Goal: Task Accomplishment & Management: Use online tool/utility

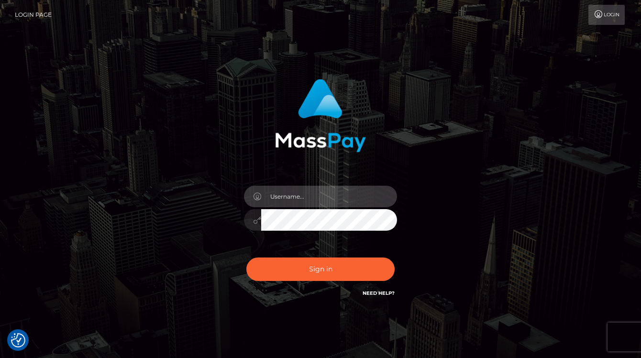
type input "aluasupport"
click at [320, 269] on button "Sign in" at bounding box center [321, 269] width 148 height 23
type input "aluasupport"
click at [320, 269] on button "Sign in" at bounding box center [321, 269] width 148 height 23
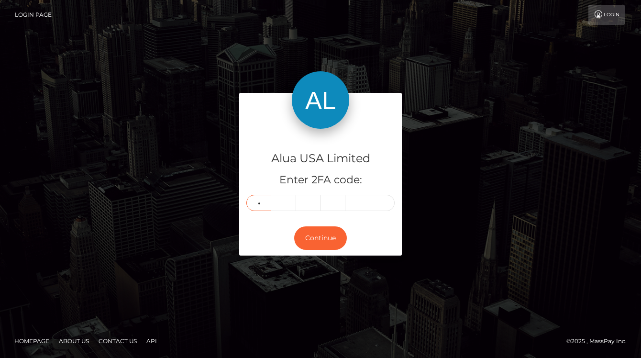
type input "1"
type input "8"
type input "0"
type input "4"
type input "9"
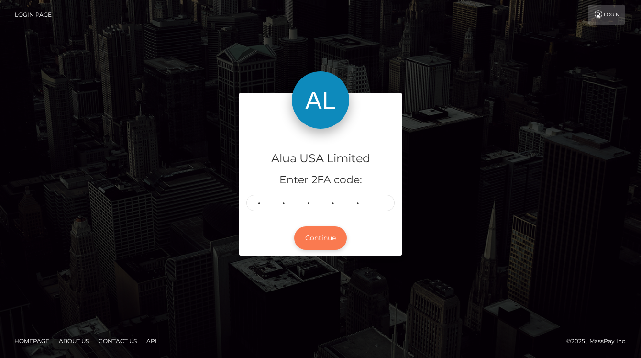
click at [330, 236] on button "Continue" at bounding box center [320, 237] width 53 height 23
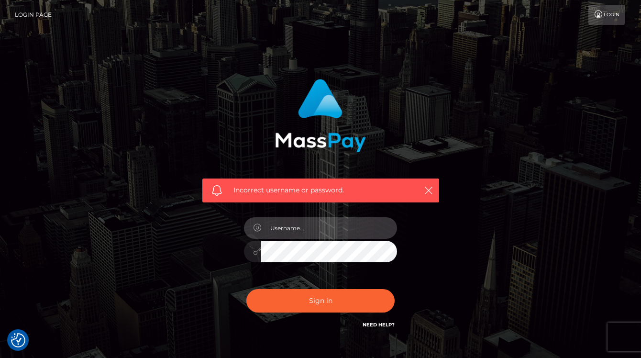
type input "aluasupport"
click at [320, 300] on button "Sign in" at bounding box center [321, 300] width 148 height 23
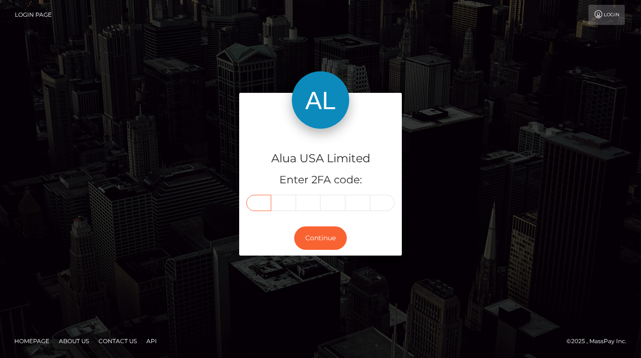
click at [262, 200] on input "text" at bounding box center [259, 203] width 25 height 16
type input "6"
type input "8"
type input "1"
type input "7"
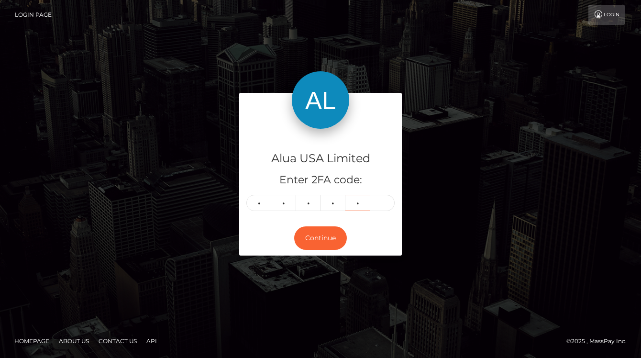
type input "1"
type input "0"
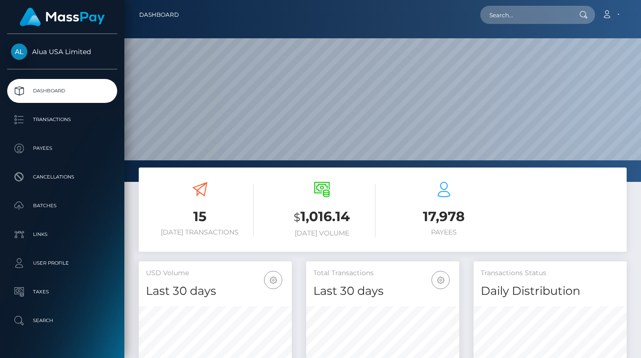
scroll to position [168, 153]
click at [512, 14] on input "text" at bounding box center [526, 15] width 90 height 18
paste input "65e2deb4431b84f4520f2bed"
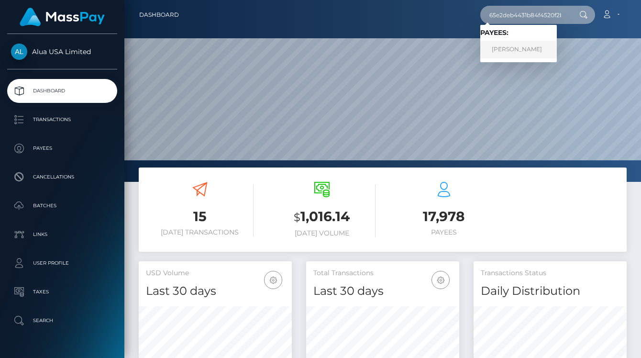
type input "65e2deb4431b84f4520f2bed"
click at [511, 45] on link "Tia Kelly" at bounding box center [519, 50] width 77 height 18
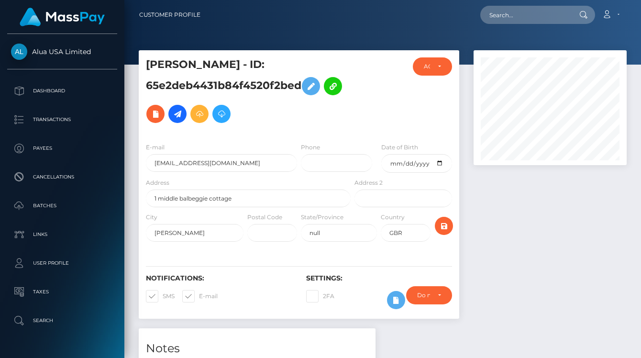
scroll to position [115, 153]
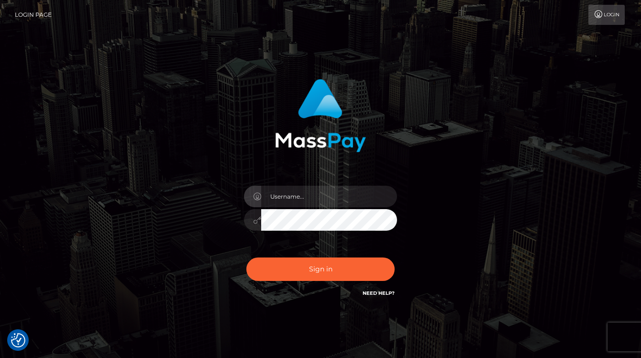
checkbox input "true"
type input "aluasupport"
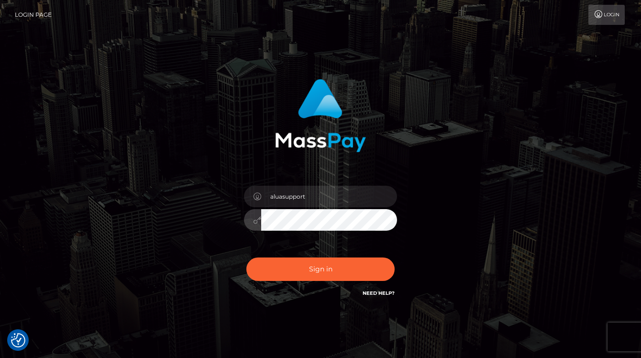
click at [549, 213] on div "aluasupport Sign in" at bounding box center [321, 194] width 546 height 244
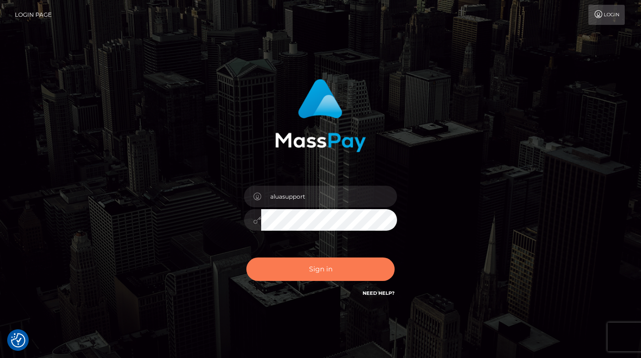
click at [326, 263] on button "Sign in" at bounding box center [321, 269] width 148 height 23
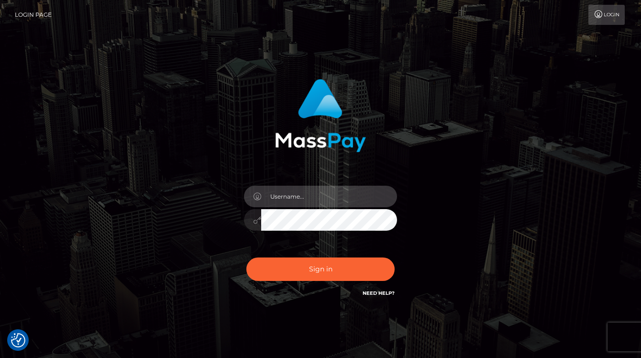
type input "aluasupport"
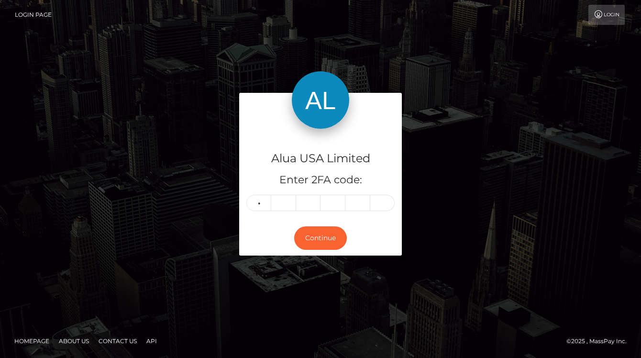
type input "5"
type input "7"
type input "4"
type input "5"
type input "0"
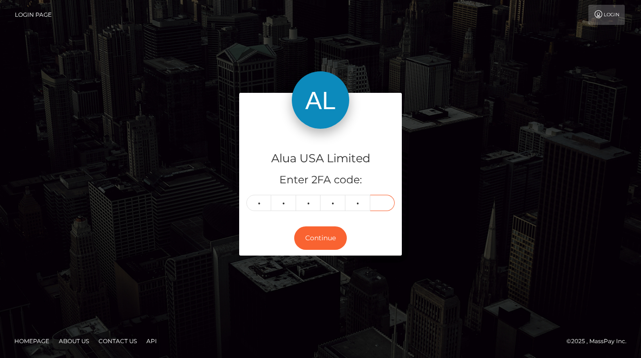
type input "9"
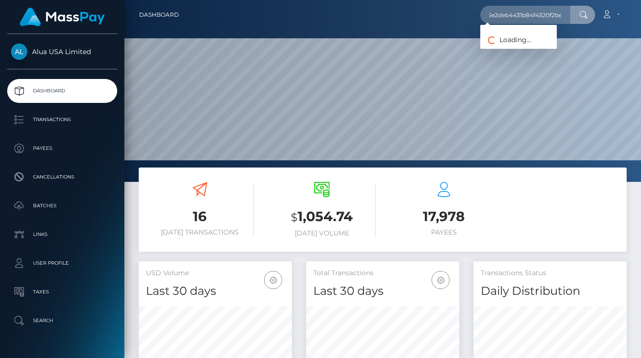
scroll to position [168, 153]
type input "65e2deb4431b84f4520f2bed"
click at [516, 46] on link "Tia Kelly" at bounding box center [519, 50] width 77 height 18
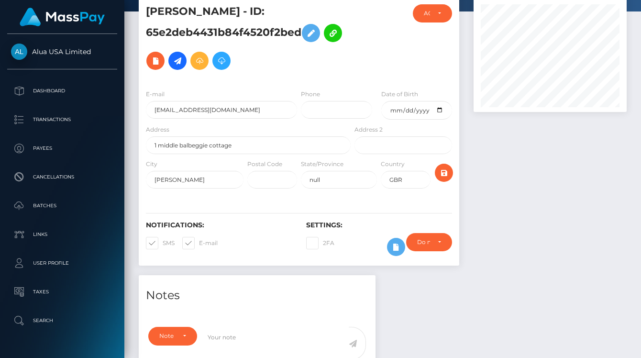
scroll to position [177, 0]
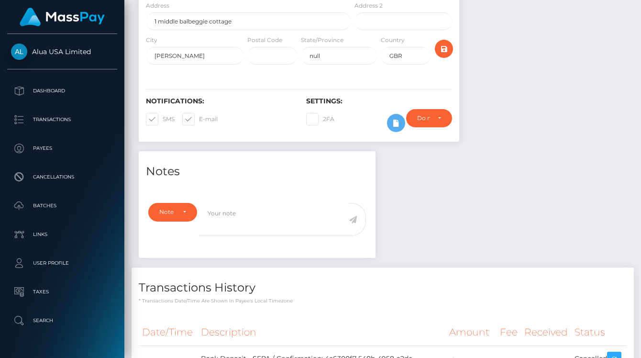
click at [388, 134] on div at bounding box center [390, 123] width 20 height 28
click at [397, 125] on icon at bounding box center [396, 123] width 11 height 12
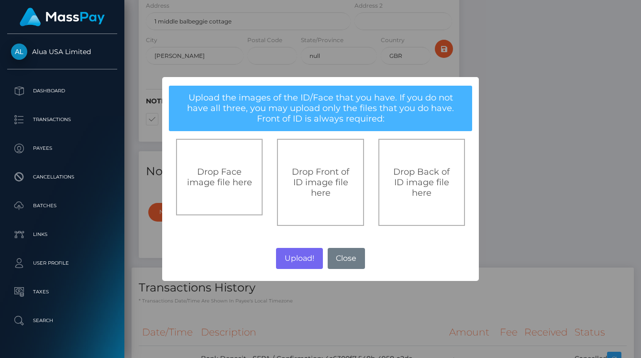
click at [327, 164] on div "Drop Front of ID image file here" at bounding box center [320, 182] width 87 height 87
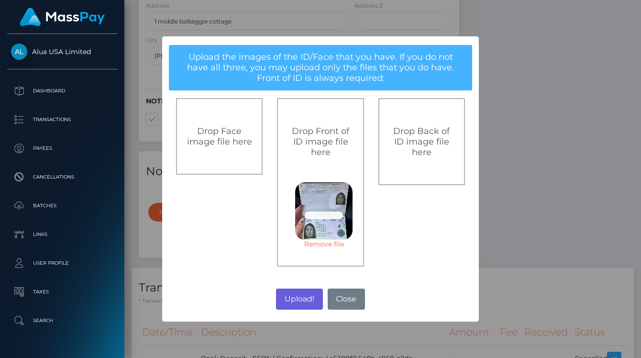
click at [295, 296] on button "Upload!" at bounding box center [299, 299] width 46 height 21
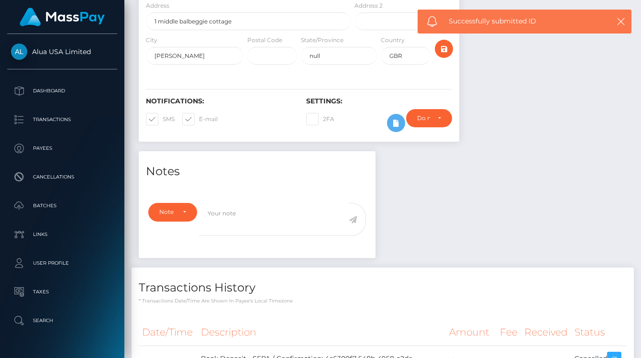
scroll to position [177, 0]
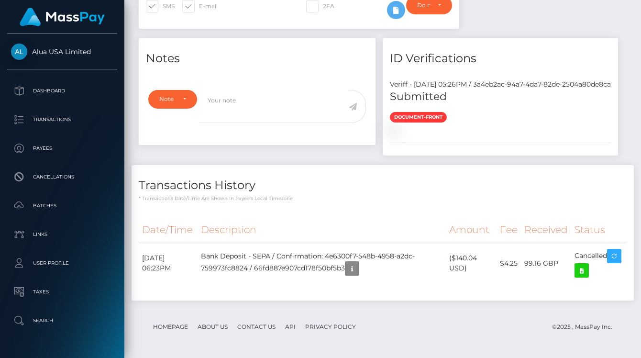
scroll to position [365, 0]
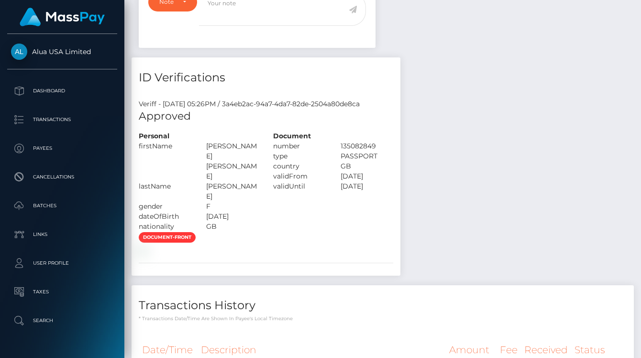
scroll to position [115, 153]
click at [541, 155] on div "Notes Note Type Compliance Clear Compliance General Note Type" at bounding box center [383, 186] width 503 height 490
